Goal: Task Accomplishment & Management: Use online tool/utility

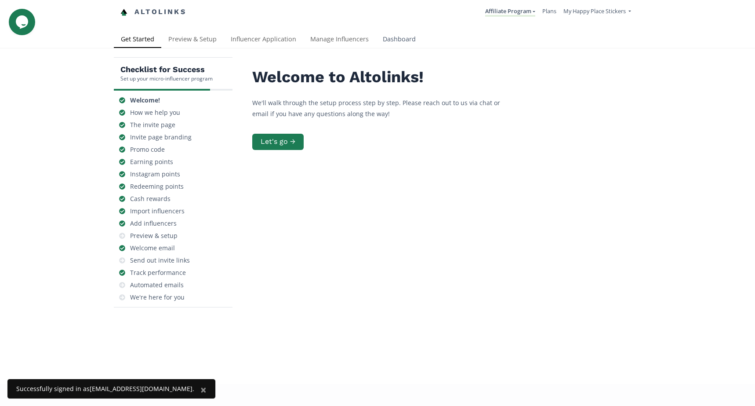
click at [399, 38] on link "Dashboard" at bounding box center [399, 40] width 47 height 18
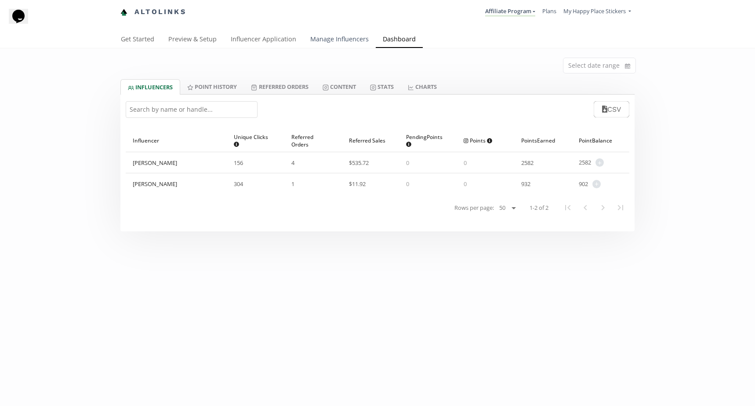
click at [332, 38] on link "Manage Influencers" at bounding box center [339, 40] width 73 height 18
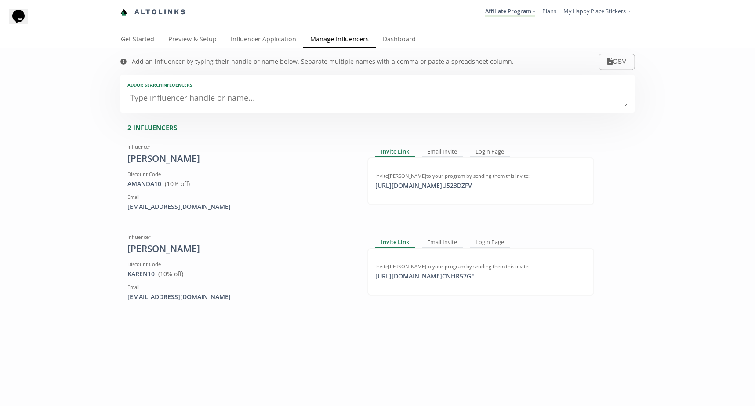
click at [247, 66] on div "Add an influencer by typing their handle or name below. Separate multiple names…" at bounding box center [317, 61] width 411 height 26
click at [248, 65] on div "Add an influencer by typing their handle or name below. Separate multiple names…" at bounding box center [323, 61] width 382 height 9
